Goal: Transaction & Acquisition: Purchase product/service

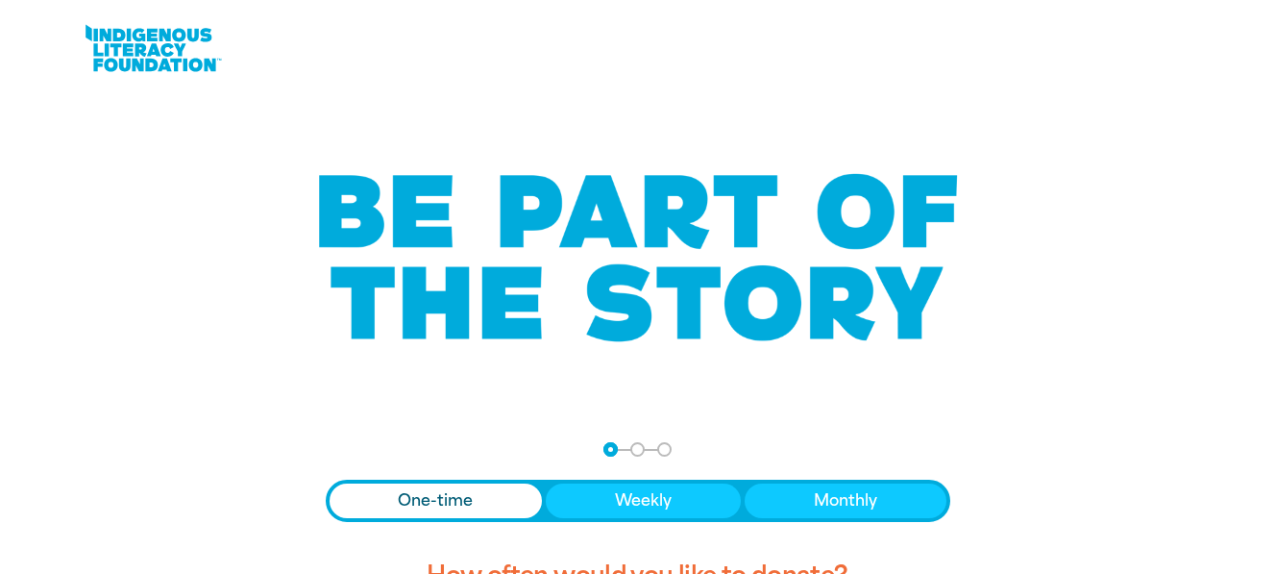
click at [477, 502] on span "Donation frequency" at bounding box center [436, 500] width 213 height 35
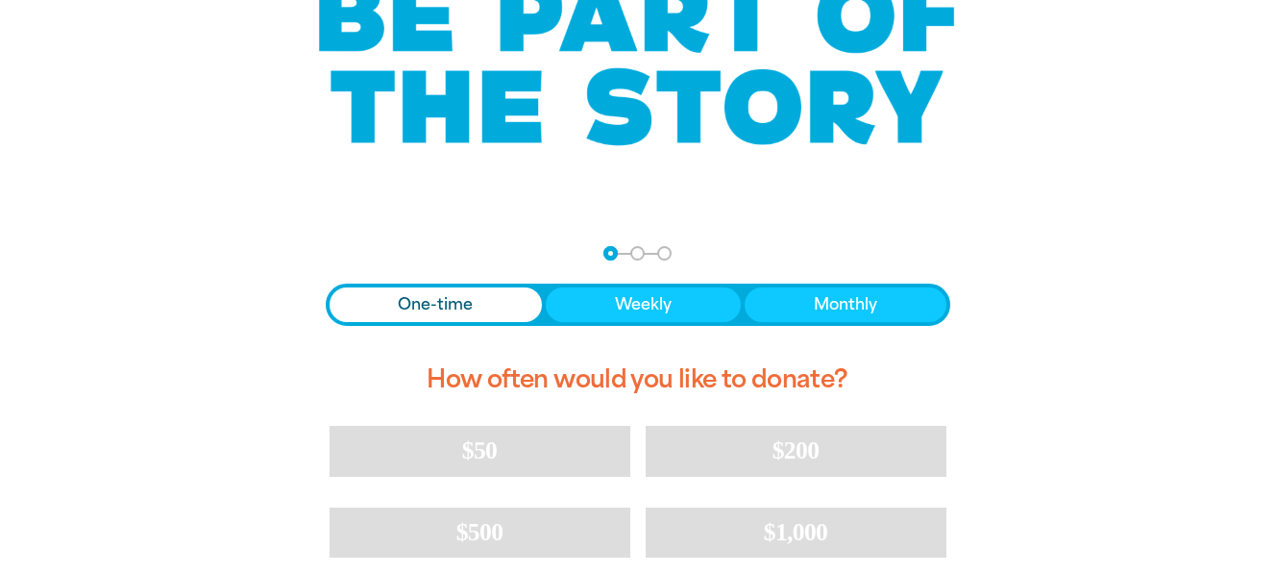
scroll to position [321, 0]
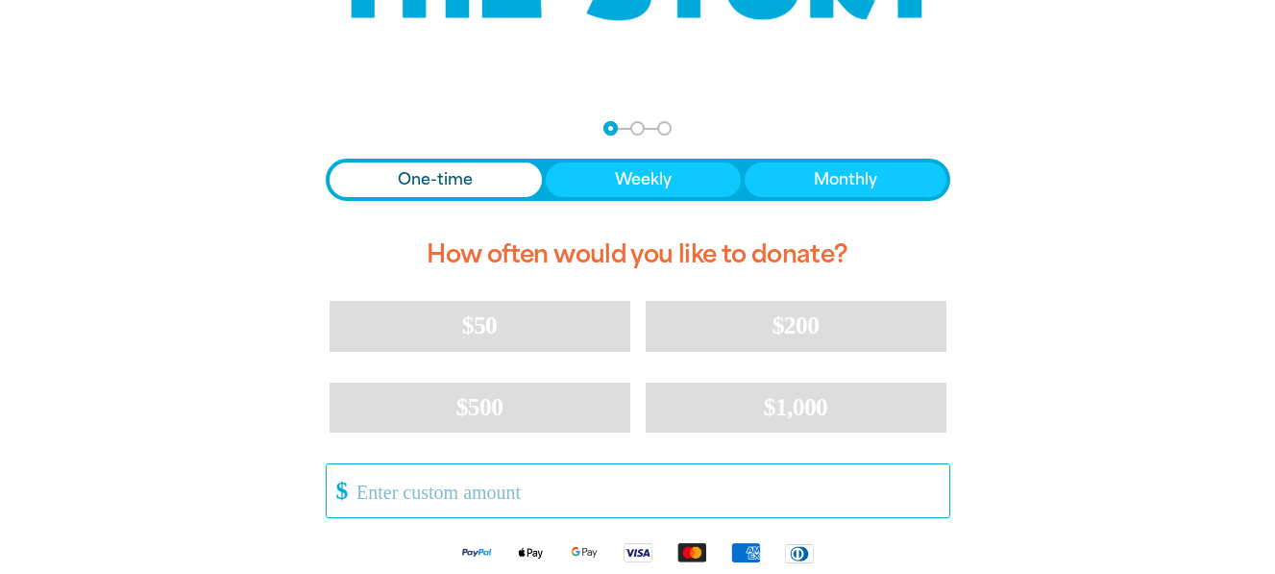
click at [357, 488] on input "Other Amount" at bounding box center [645, 490] width 605 height 53
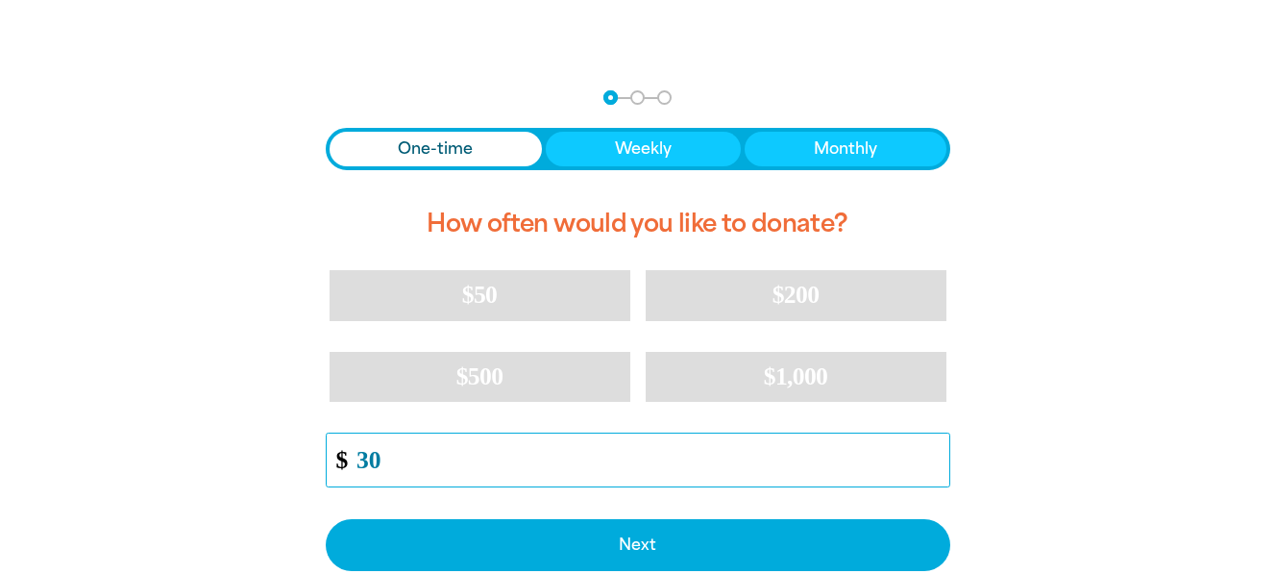
scroll to position [359, 0]
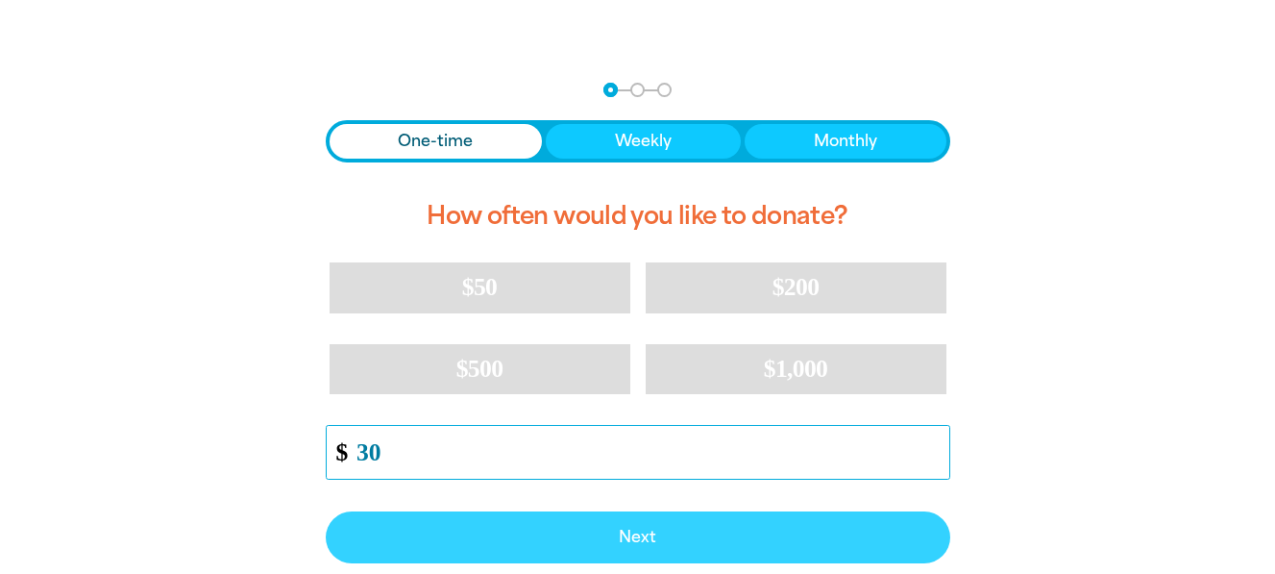
type input "30"
click at [631, 534] on span "Next" at bounding box center [638, 536] width 582 height 15
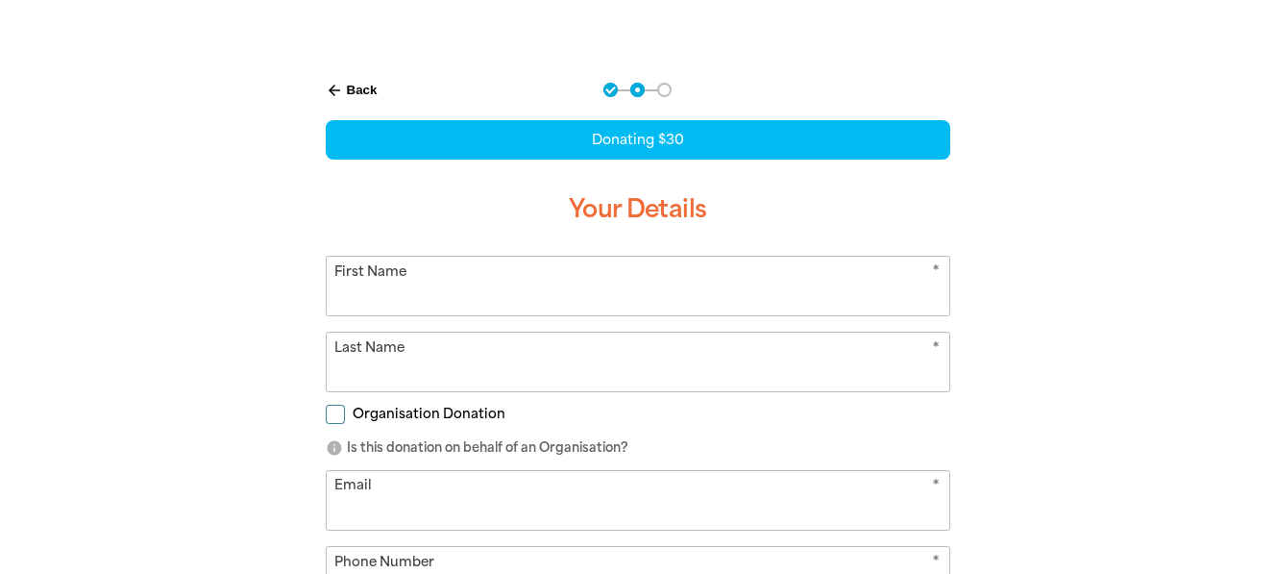
scroll to position [402, 0]
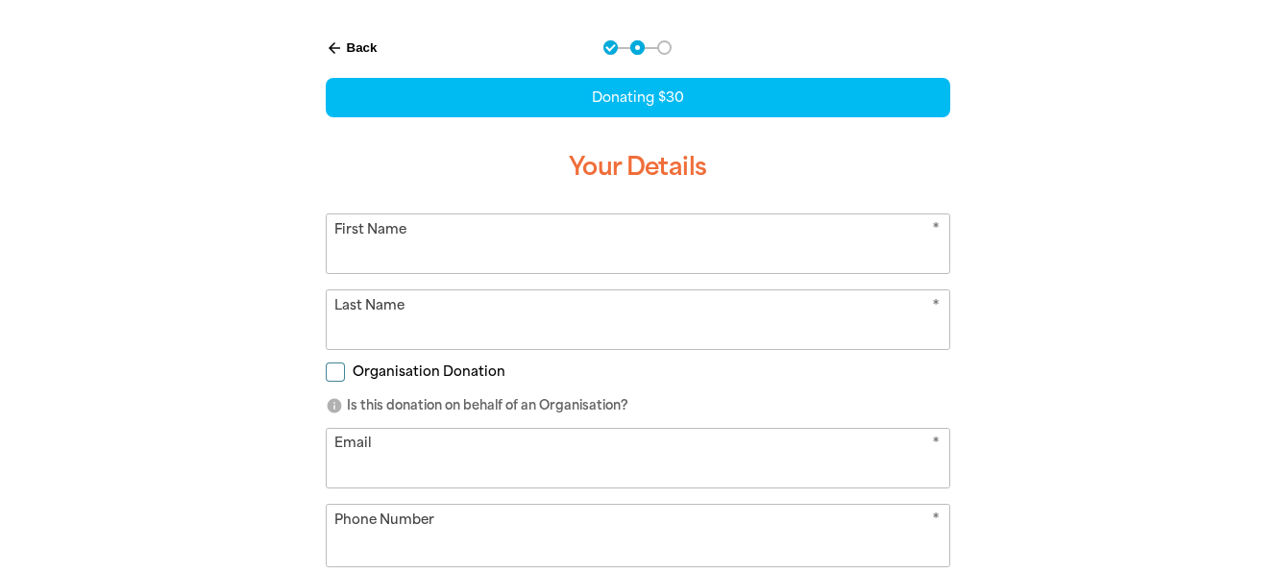
select select "AU"
click at [336, 250] on input "First Name" at bounding box center [638, 243] width 623 height 59
type input "D"
type input "[PERSON_NAME]"
click at [349, 329] on input "Last Name" at bounding box center [638, 319] width 623 height 59
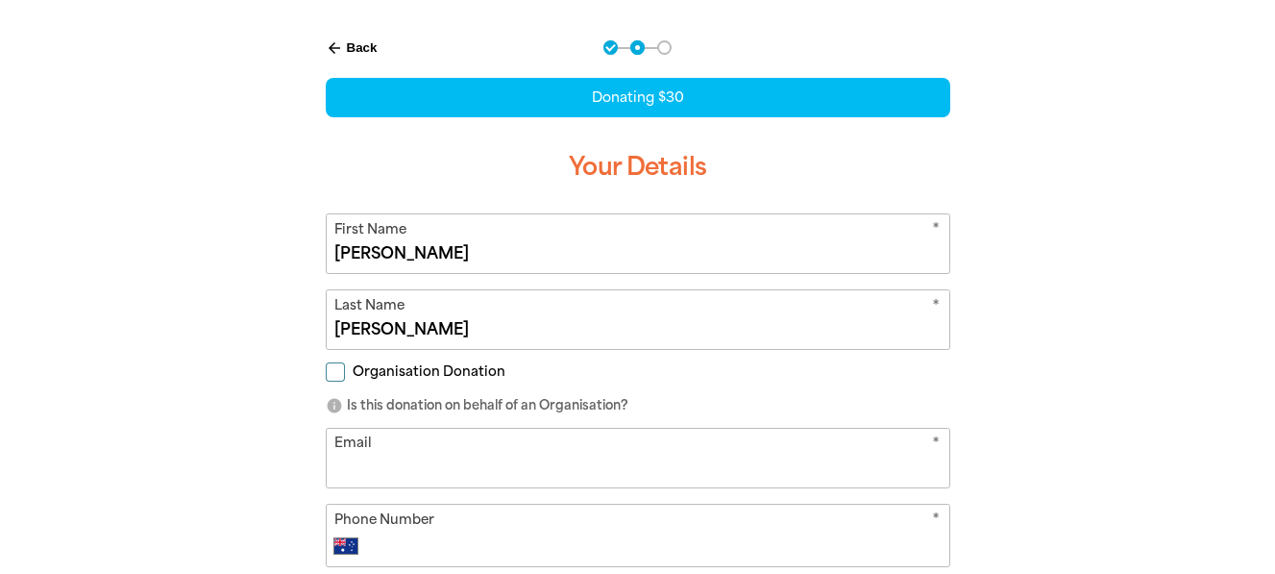
type input "[PERSON_NAME]"
click at [345, 440] on input "Email" at bounding box center [638, 457] width 623 height 59
type input "[EMAIL_ADDRESS][DOMAIN_NAME]"
click at [362, 539] on select "International [GEOGRAPHIC_DATA] [GEOGRAPHIC_DATA] [GEOGRAPHIC_DATA] [GEOGRAPHIC…" at bounding box center [350, 545] width 33 height 23
click at [334, 534] on select "International [GEOGRAPHIC_DATA] [GEOGRAPHIC_DATA] [GEOGRAPHIC_DATA] [GEOGRAPHIC…" at bounding box center [350, 545] width 33 height 23
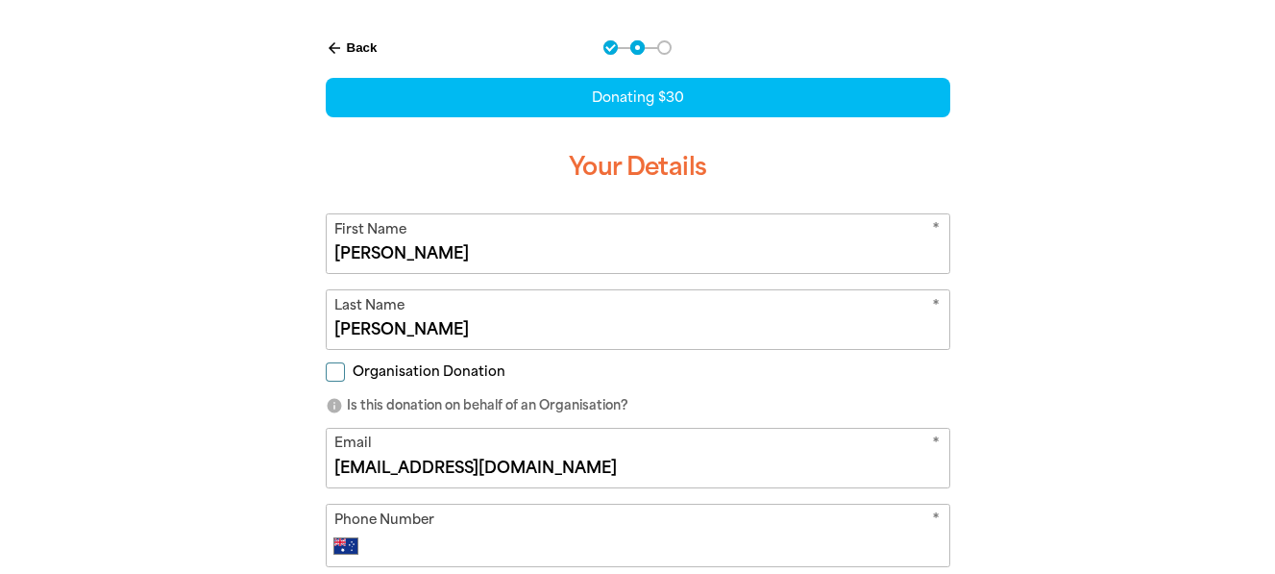
click at [384, 546] on div "International [GEOGRAPHIC_DATA] [GEOGRAPHIC_DATA] [GEOGRAPHIC_DATA] [GEOGRAPHIC…" at bounding box center [637, 545] width 606 height 23
click at [384, 547] on input "Phone Number" at bounding box center [657, 545] width 568 height 23
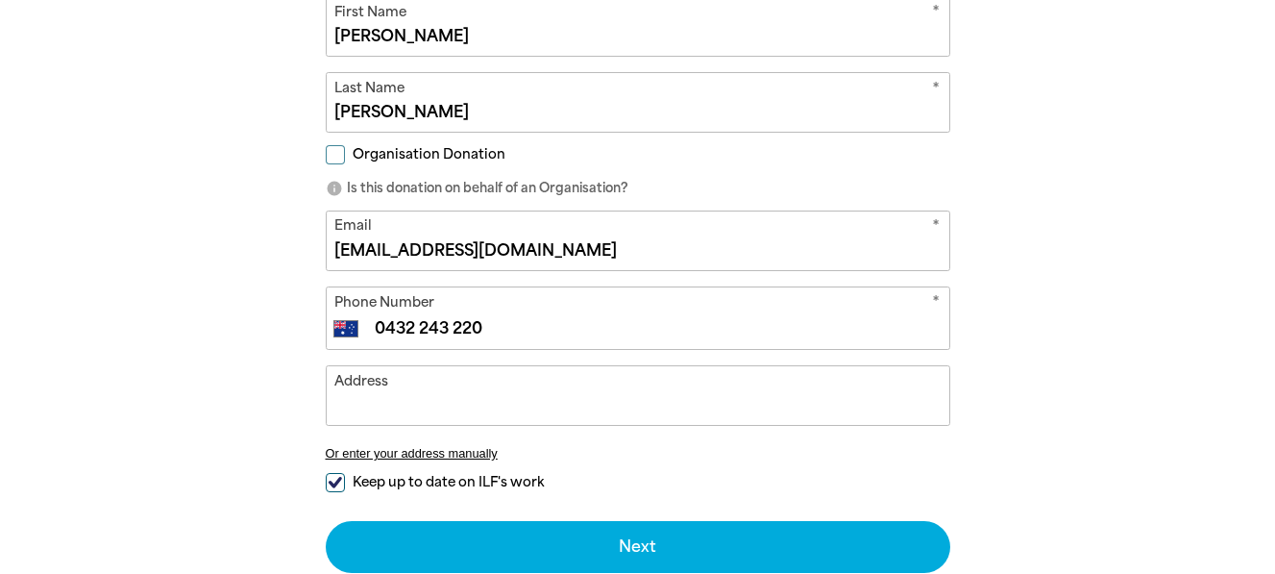
scroll to position [696, 0]
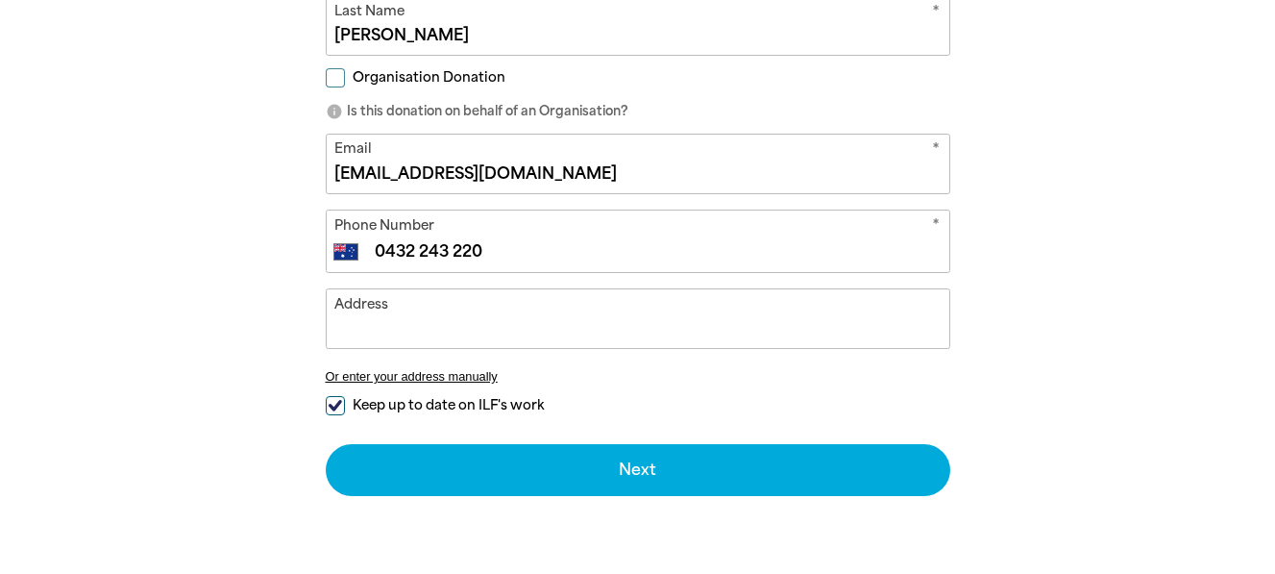
type input "0432 243 220"
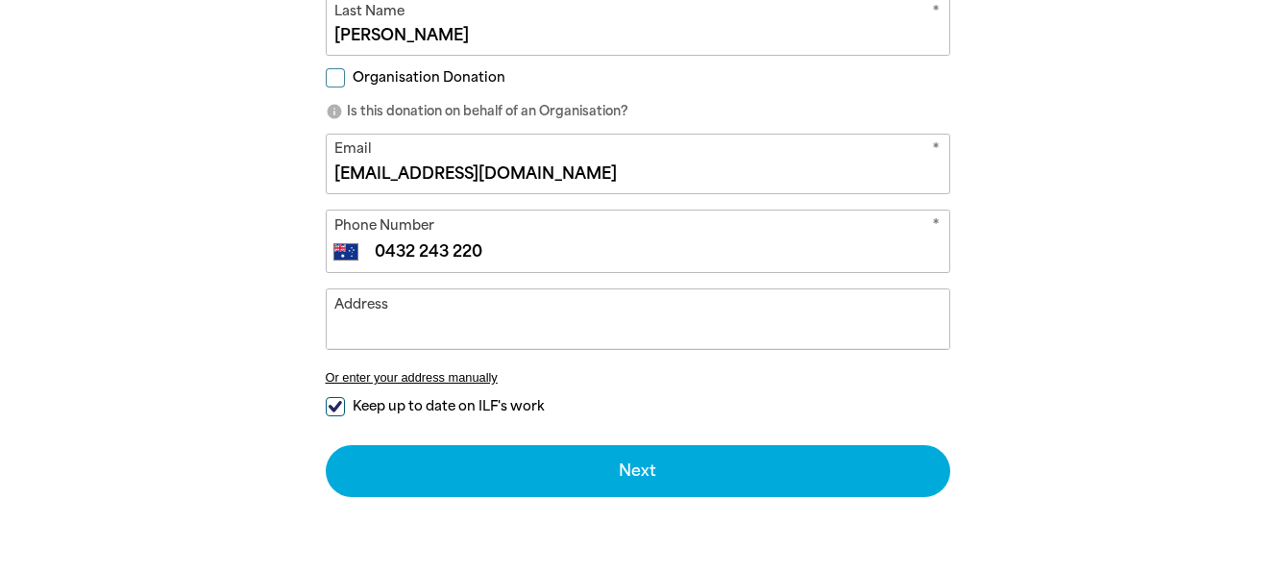
click at [335, 305] on input "Address" at bounding box center [638, 318] width 623 height 59
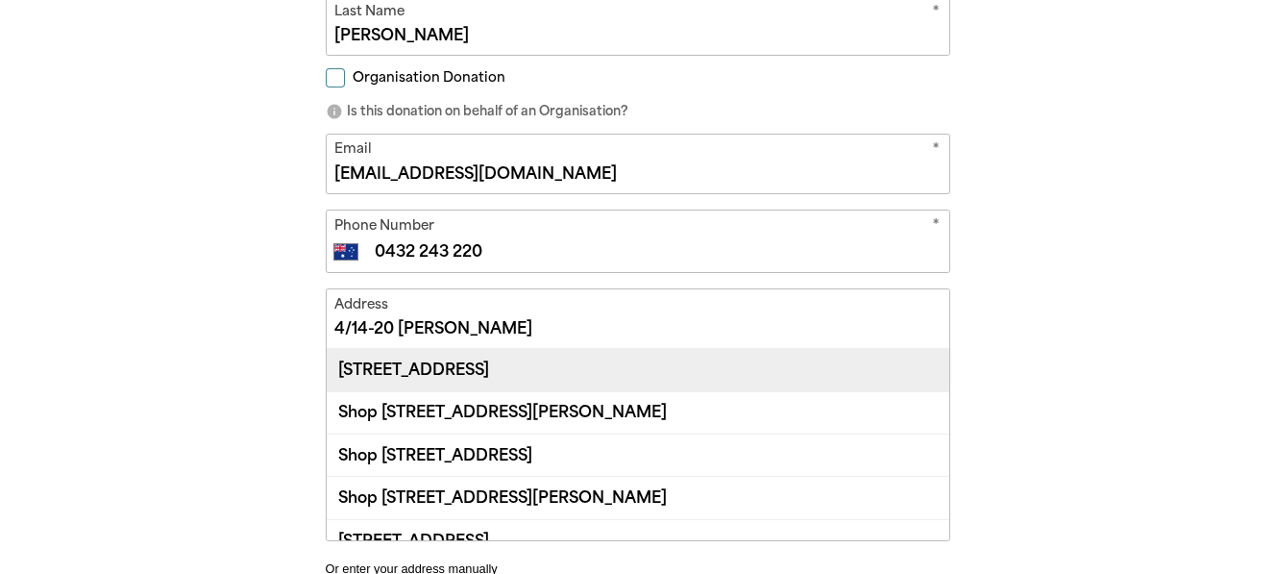
click at [634, 365] on div "[STREET_ADDRESS]" at bounding box center [638, 369] width 623 height 41
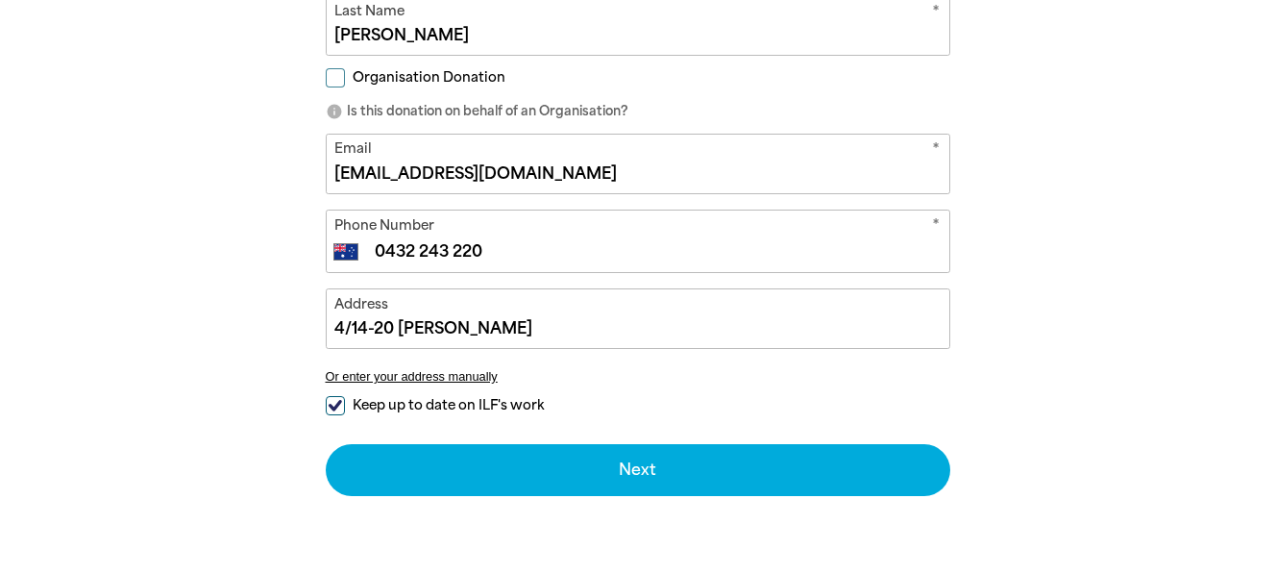
type input "[STREET_ADDRESS]"
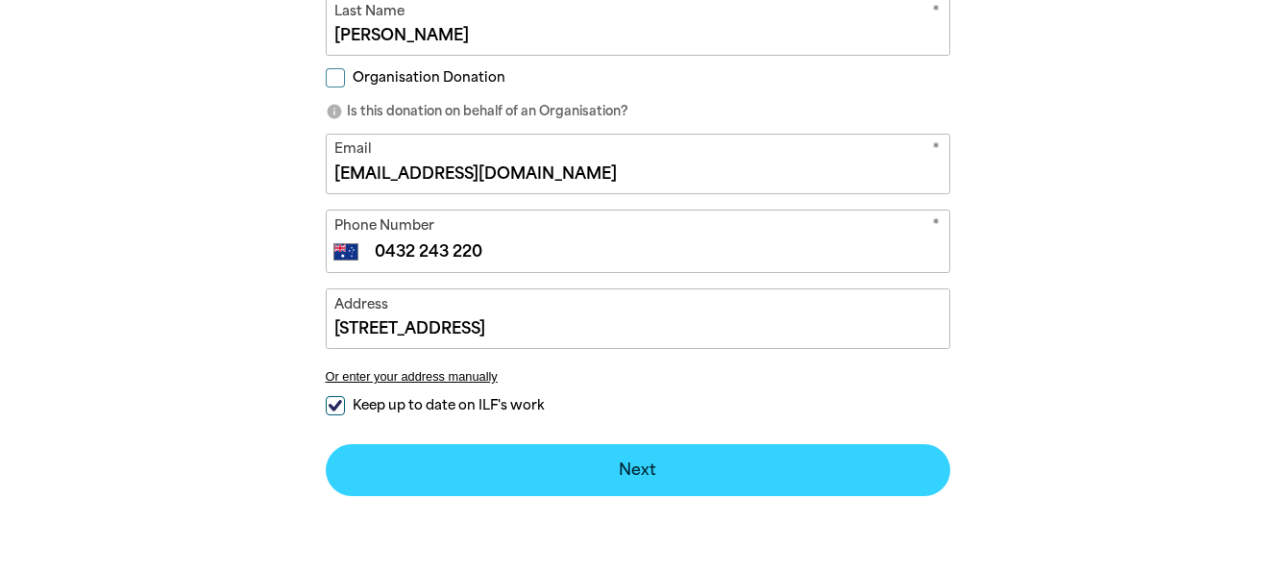
click at [638, 462] on button "Next chevron_right" at bounding box center [638, 470] width 624 height 52
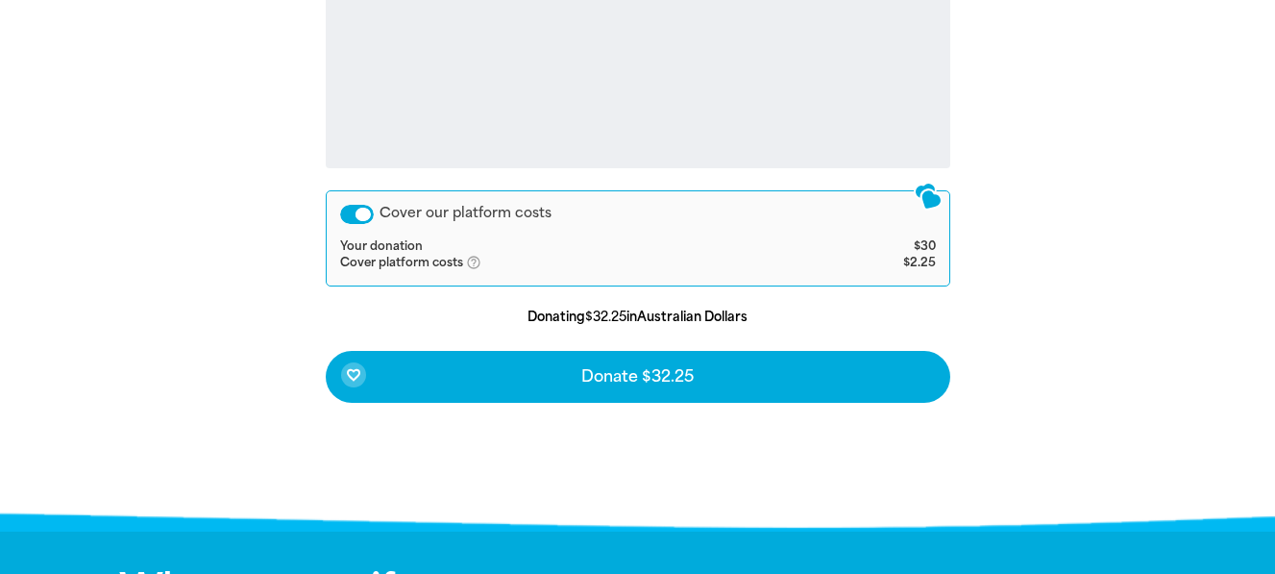
scroll to position [885, 0]
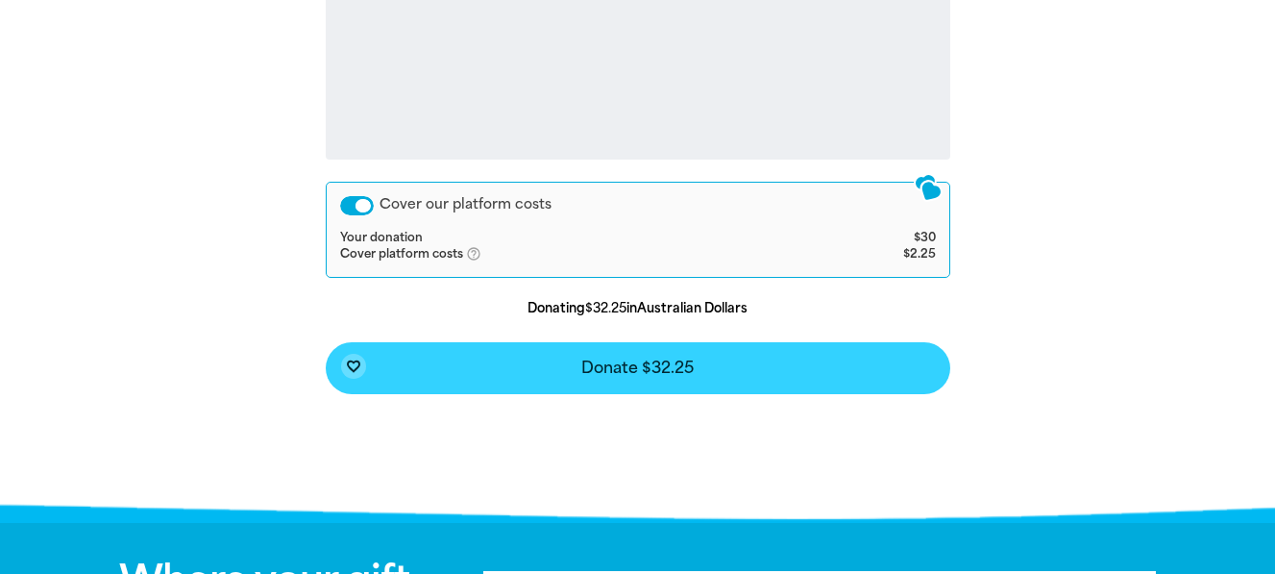
click at [621, 363] on span "Donate $32.25" at bounding box center [637, 367] width 112 height 15
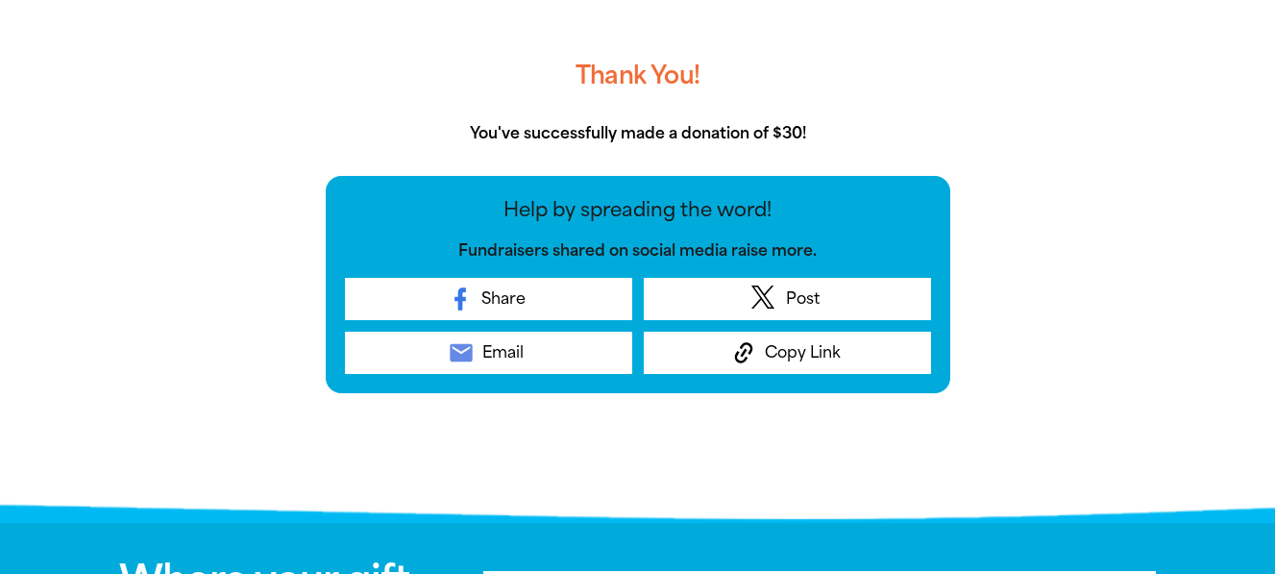
scroll to position [717, 0]
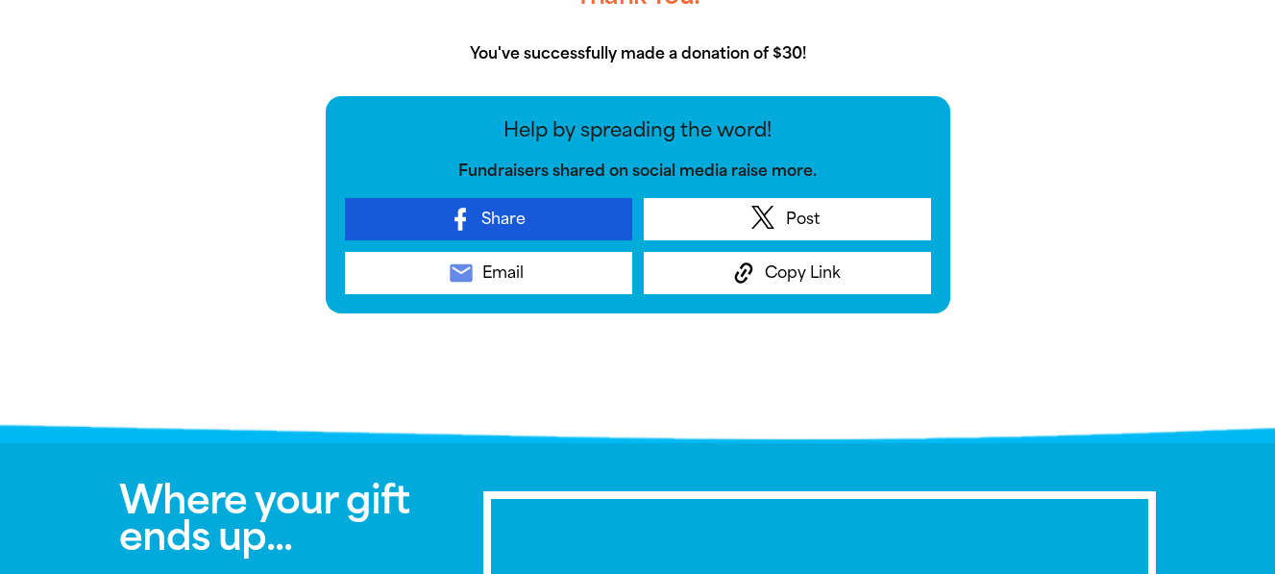
click at [470, 219] on icon at bounding box center [460, 219] width 27 height 27
